Goal: Task Accomplishment & Management: Complete application form

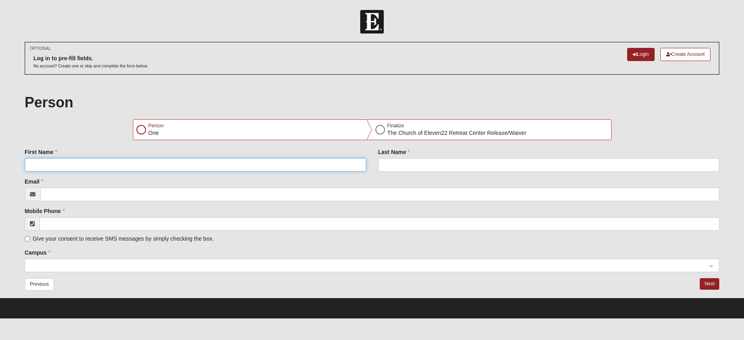
click at [73, 166] on input "First Name" at bounding box center [195, 165] width 341 height 14
click at [142, 133] on div at bounding box center [141, 130] width 10 height 10
click at [142, 129] on div at bounding box center [141, 130] width 10 height 10
click at [73, 160] on input "First Name" at bounding box center [195, 165] width 341 height 14
type input "[PERSON_NAME]"
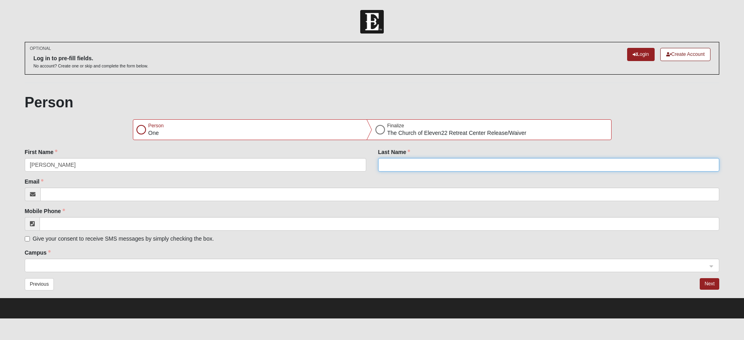
type input "Austin"
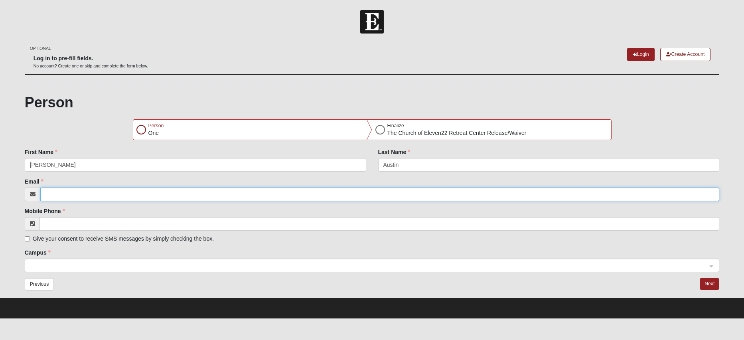
type input "[PERSON_NAME][EMAIL_ADDRESS][PERSON_NAME][DOMAIN_NAME]"
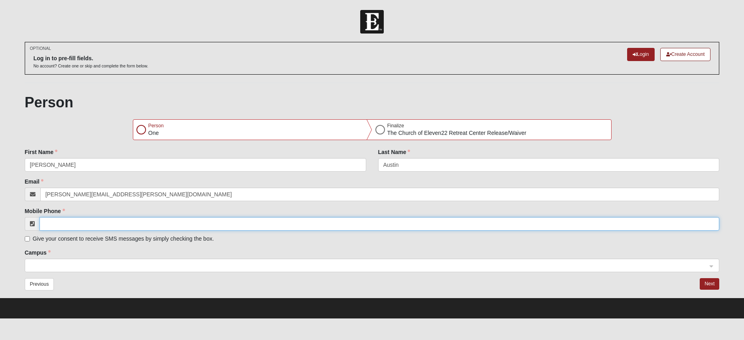
type input "[PHONE_NUMBER]"
click at [28, 238] on input "Give your consent to receive SMS messages by simply checking the box." at bounding box center [27, 238] width 5 height 5
checkbox input "true"
click at [55, 266] on span at bounding box center [368, 265] width 677 height 9
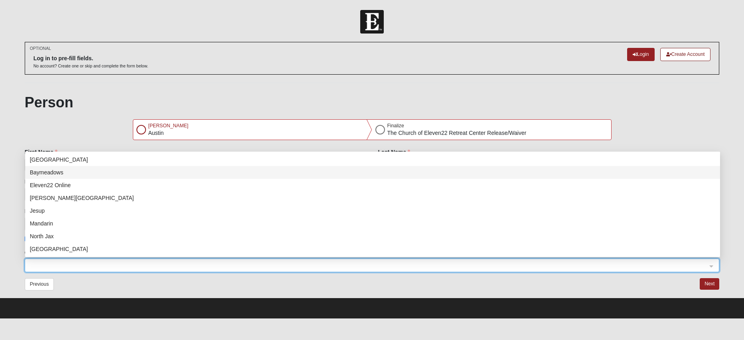
click at [47, 264] on span at bounding box center [368, 265] width 677 height 9
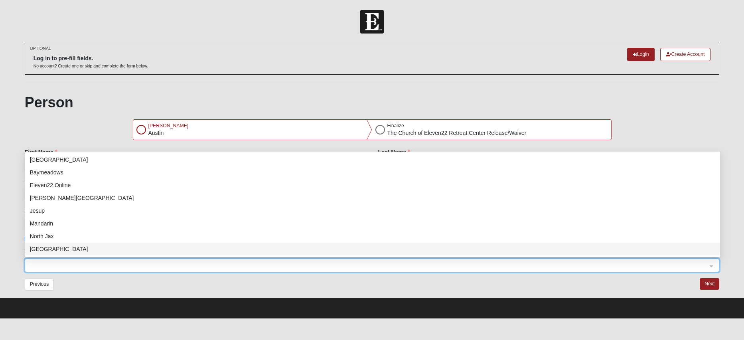
scroll to position [102, 0]
click at [37, 247] on div "NONE" at bounding box center [372, 249] width 685 height 9
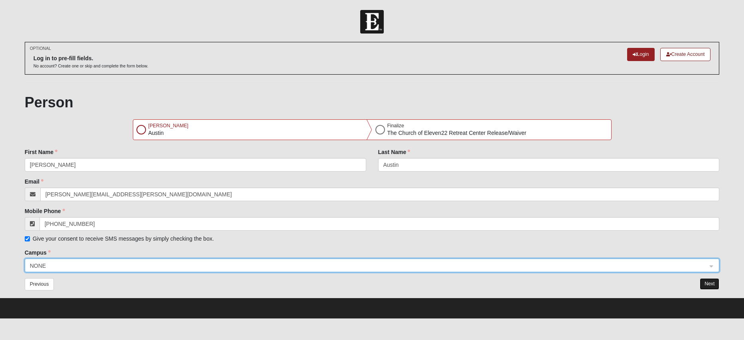
click at [708, 284] on button "Next" at bounding box center [710, 284] width 20 height 12
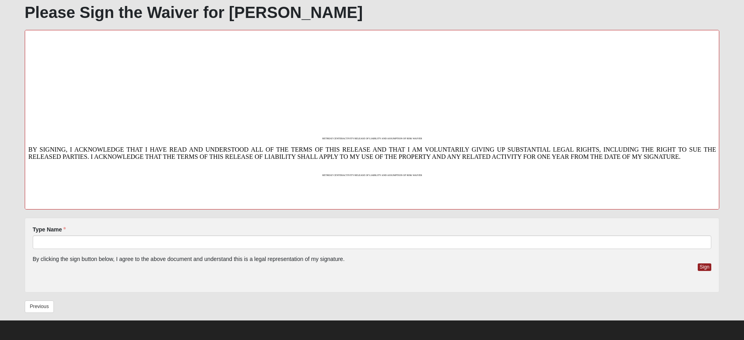
scroll to position [151, 0]
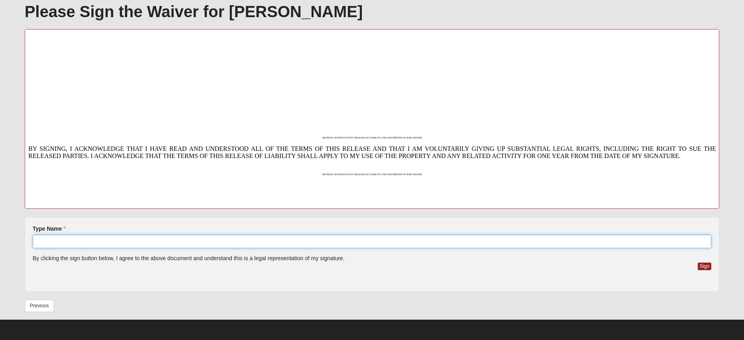
click at [68, 244] on input "Type Name" at bounding box center [372, 242] width 679 height 14
type input "[PERSON_NAME]"
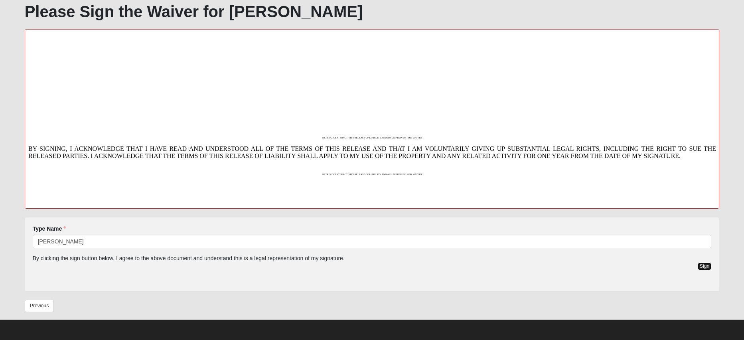
click at [705, 266] on button "Sign" at bounding box center [705, 266] width 14 height 8
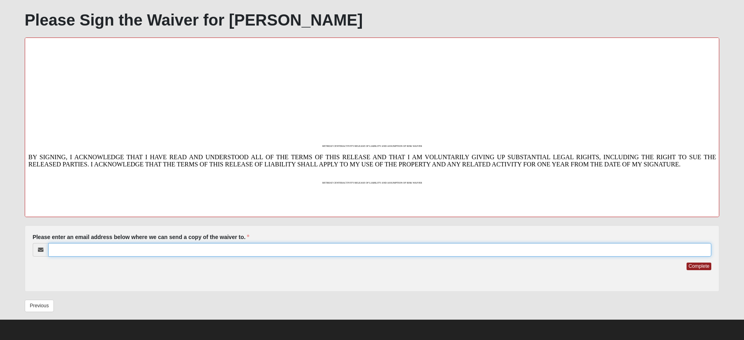
click at [85, 249] on input "Please enter an email address below where we can send a copy of the waiver to." at bounding box center [379, 250] width 663 height 14
type input "[PERSON_NAME][EMAIL_ADDRESS][PERSON_NAME][DOMAIN_NAME]"
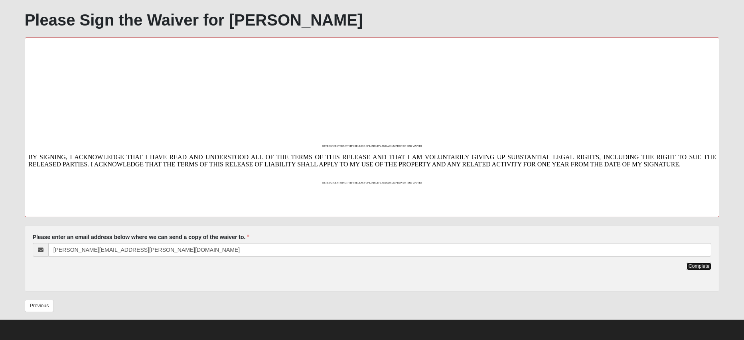
click at [696, 262] on button "Complete" at bounding box center [699, 266] width 25 height 8
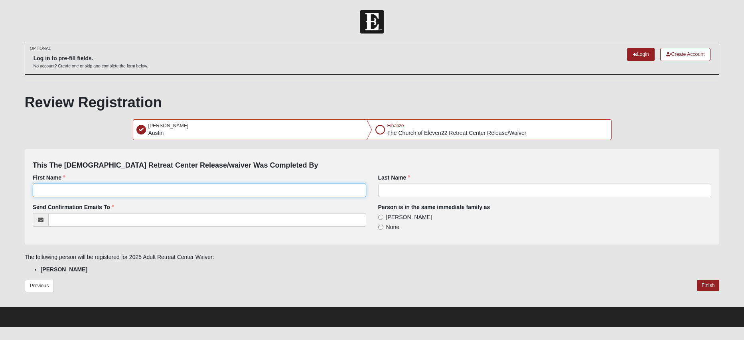
click at [48, 195] on input "First Name" at bounding box center [200, 191] width 334 height 14
type input "[PERSON_NAME]"
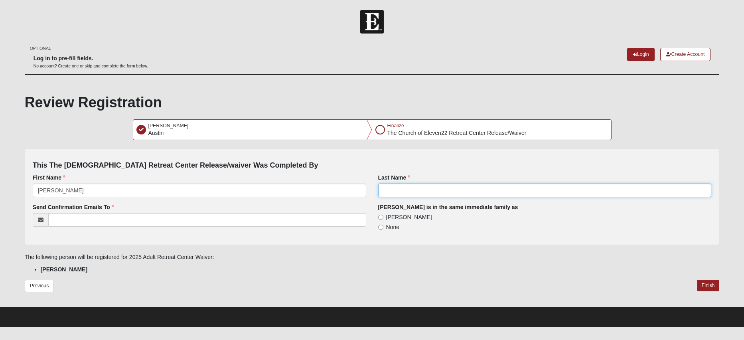
click at [407, 192] on input "Last Name" at bounding box center [545, 191] width 334 height 14
type input "Austin"
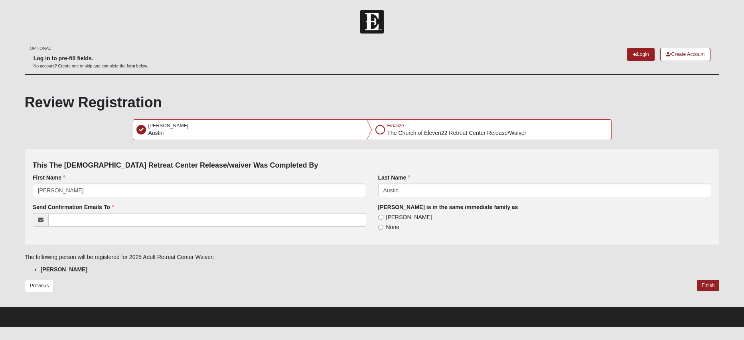
click at [321, 210] on div "Send Confirmation Emails To" at bounding box center [200, 215] width 334 height 24
click at [381, 218] on input "[PERSON_NAME]" at bounding box center [380, 217] width 5 height 5
radio input "true"
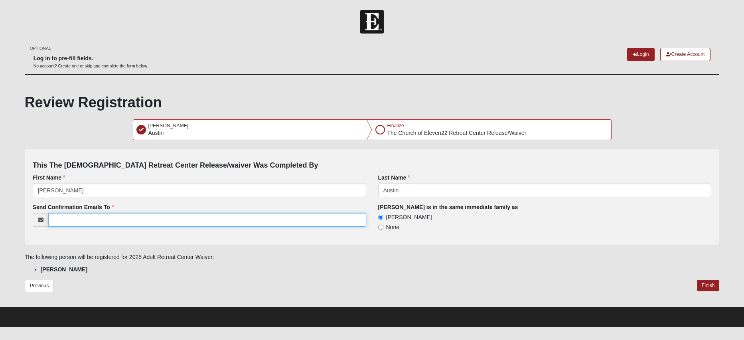
click at [73, 220] on input "Send Confirmation Emails To" at bounding box center [207, 220] width 318 height 14
type input "[PERSON_NAME][EMAIL_ADDRESS][PERSON_NAME][DOMAIN_NAME]"
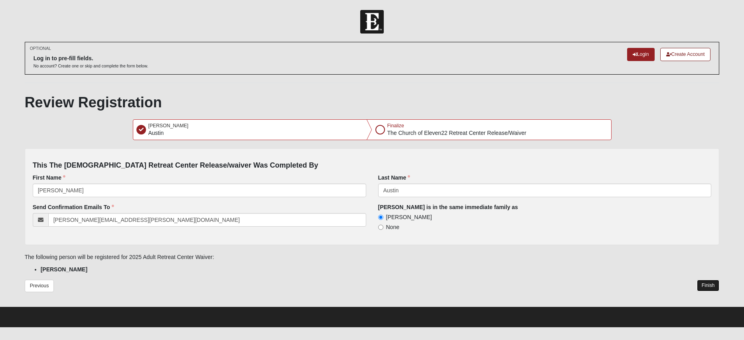
click at [703, 287] on button "Finish" at bounding box center [708, 286] width 23 height 12
